Goal: Information Seeking & Learning: Learn about a topic

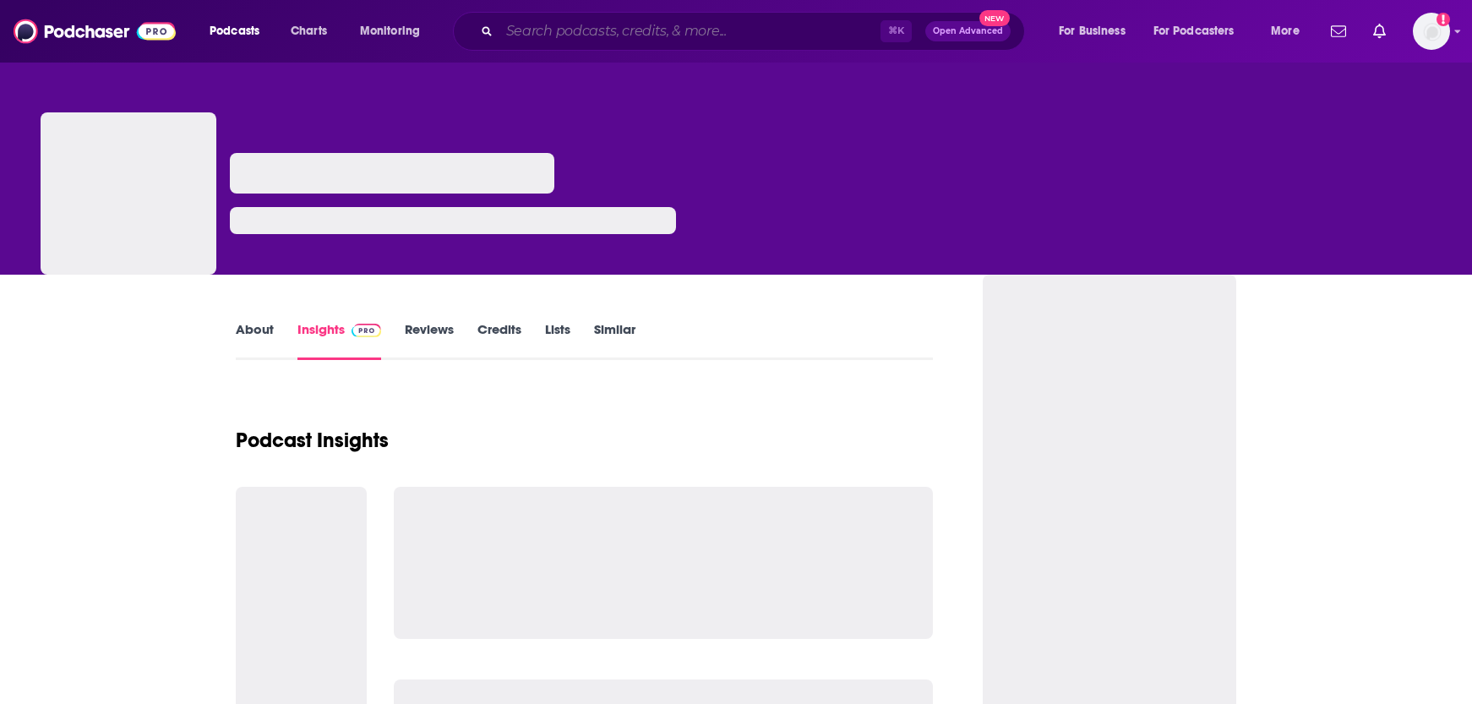
click at [535, 29] on input "Search podcasts, credits, & more..." at bounding box center [689, 31] width 381 height 27
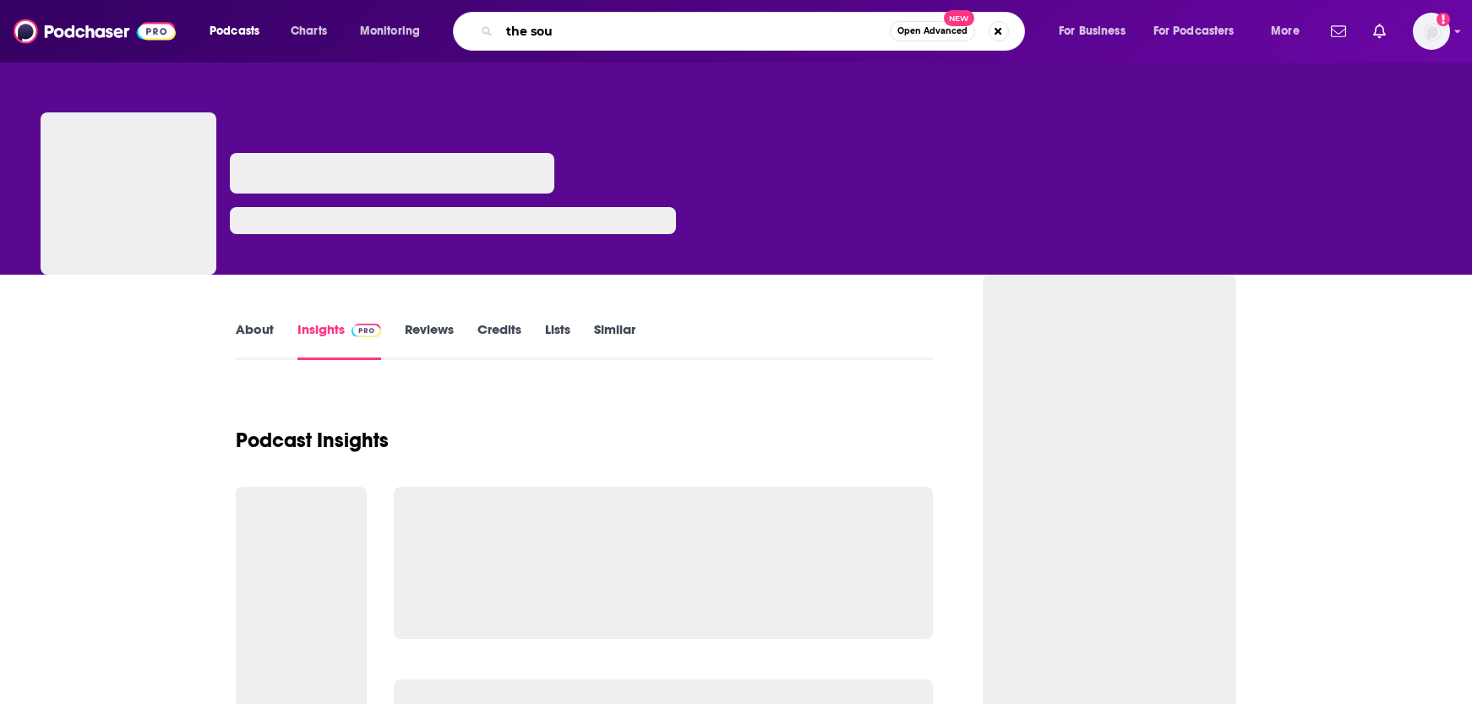
type input "the sour"
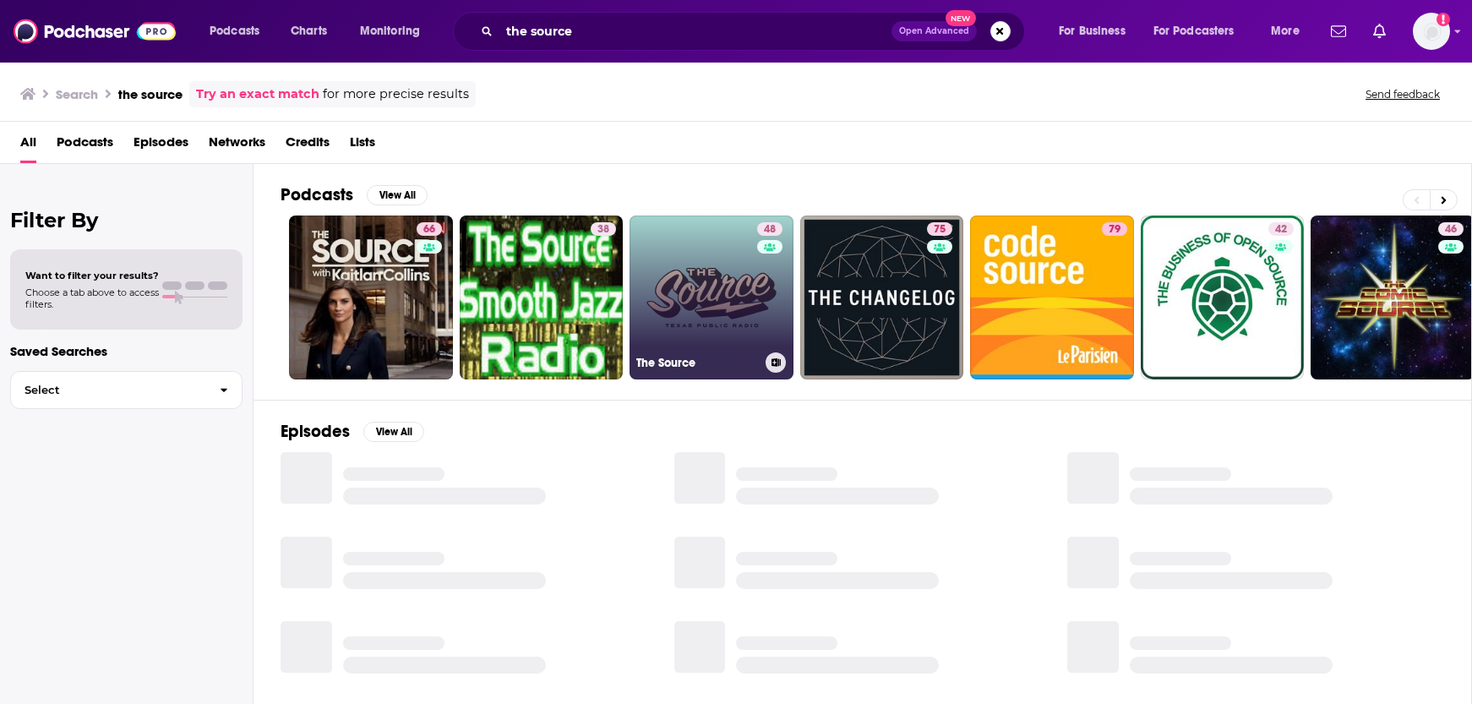
click at [727, 284] on link "48 The Source" at bounding box center [712, 297] width 164 height 164
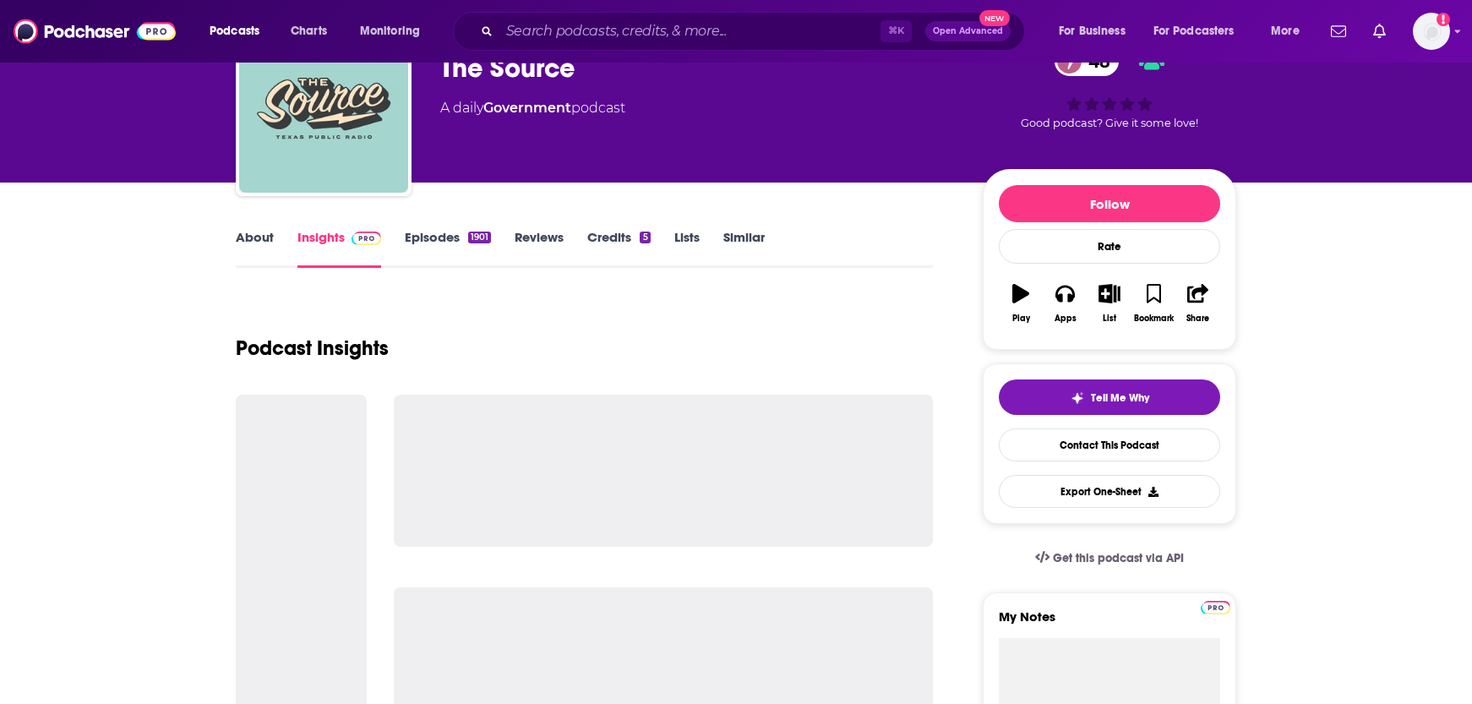
scroll to position [90, 0]
